Goal: Understand process/instructions: Learn how to perform a task or action

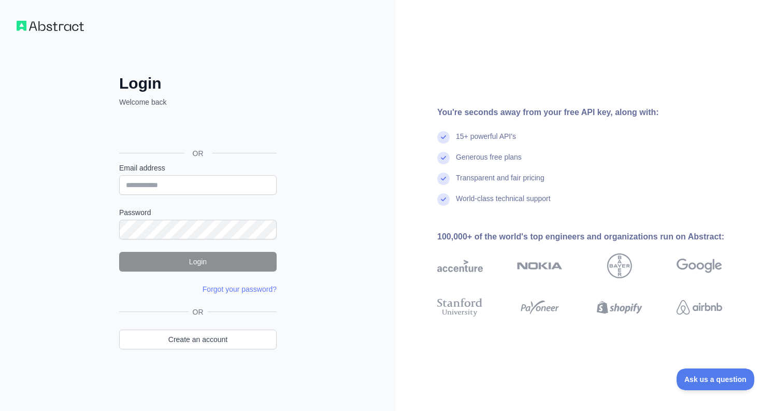
click at [176, 134] on div "Sign in with Google. Opens in new tab" at bounding box center [196, 130] width 155 height 23
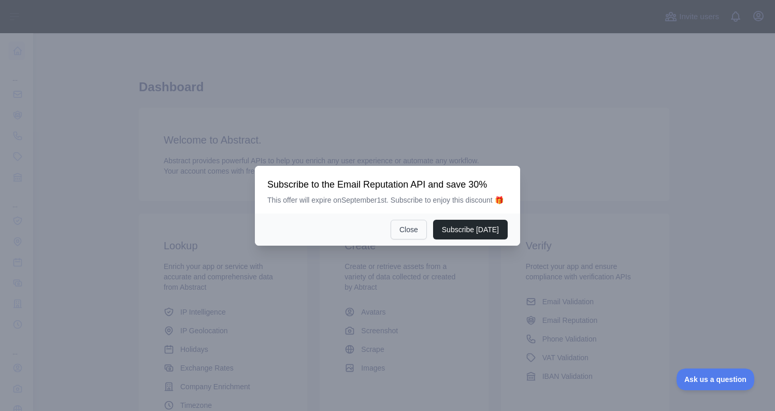
click at [415, 239] on button "Close" at bounding box center [409, 230] width 36 height 20
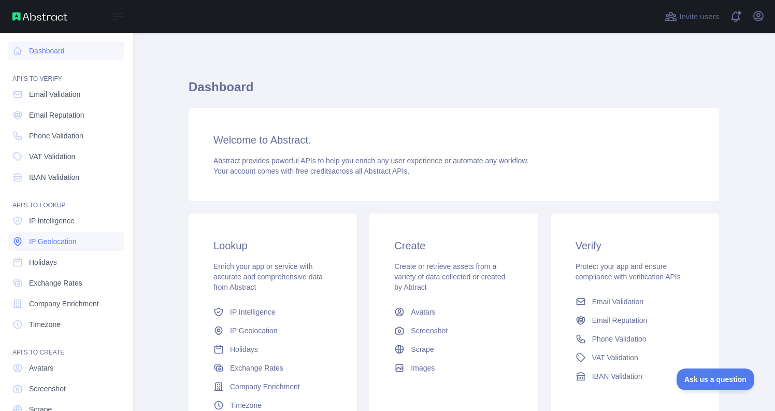
click at [48, 233] on link "IP Geolocation" at bounding box center [66, 241] width 116 height 19
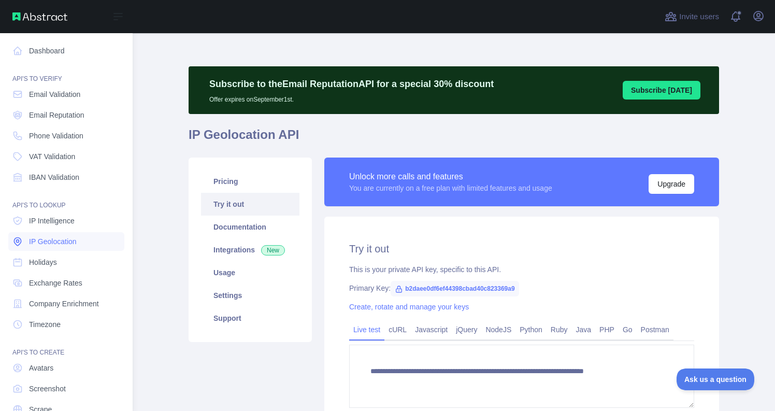
type textarea "**********"
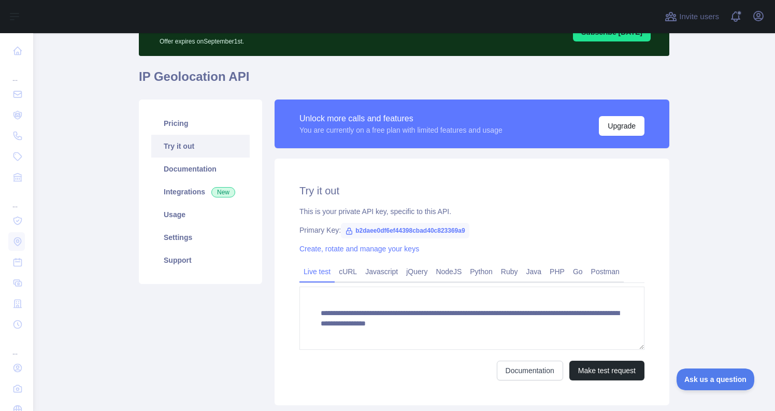
scroll to position [77, 0]
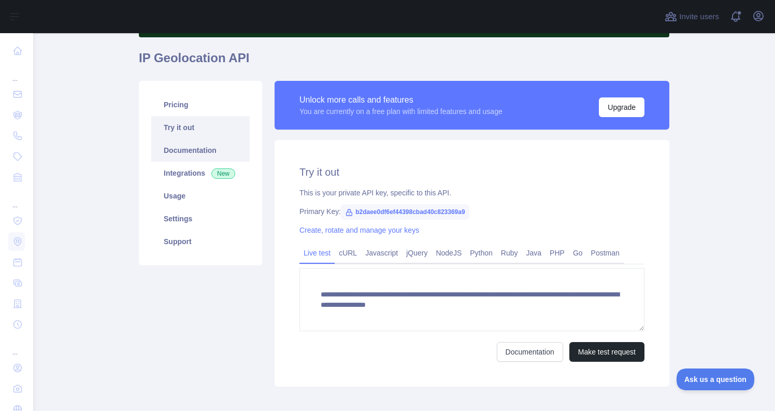
click at [199, 155] on link "Documentation" at bounding box center [200, 150] width 98 height 23
click at [178, 206] on link "Usage" at bounding box center [200, 195] width 98 height 23
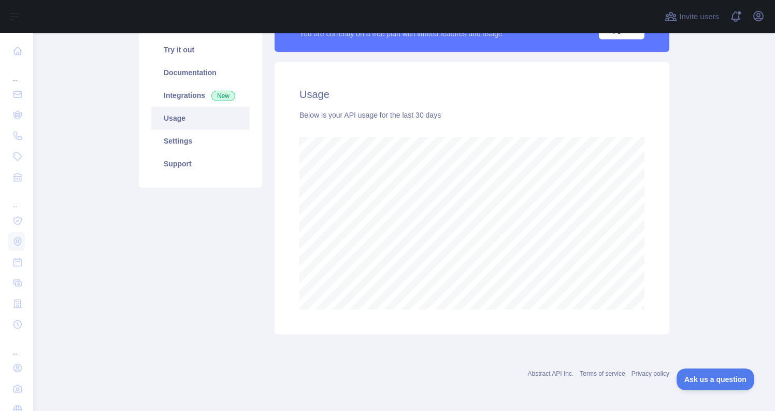
scroll to position [154, 0]
